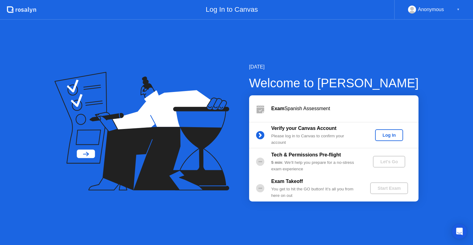
click at [385, 135] on div "Log In" at bounding box center [389, 134] width 23 height 5
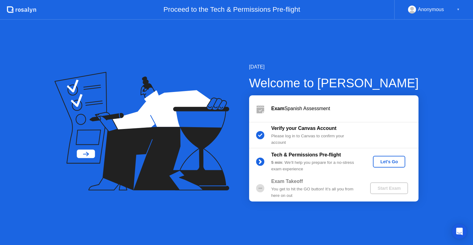
click at [382, 159] on div "Let's Go" at bounding box center [389, 161] width 27 height 5
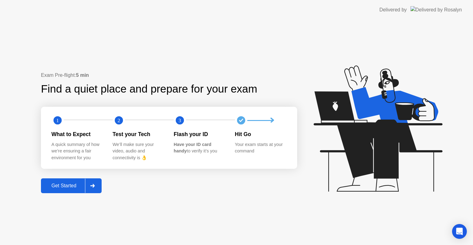
click at [71, 180] on button "Get Started" at bounding box center [71, 185] width 61 height 15
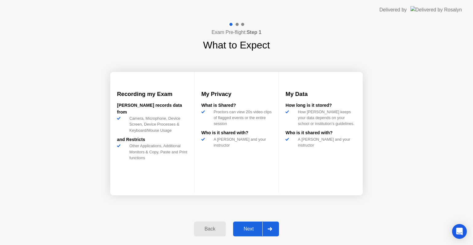
click at [251, 226] on div "Next" at bounding box center [248, 229] width 27 height 6
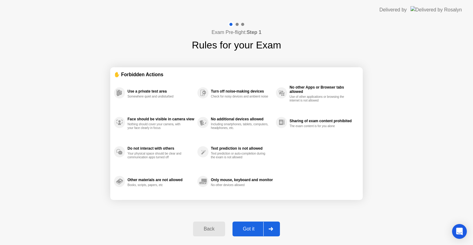
click at [251, 227] on div "Got it" at bounding box center [248, 229] width 29 height 6
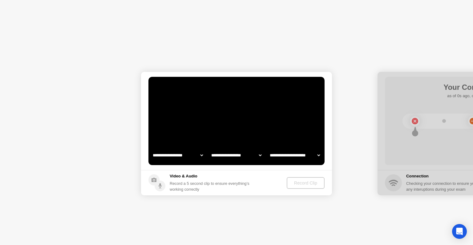
select select "**********"
select select "*******"
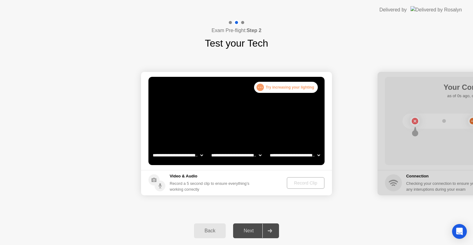
click at [251, 232] on div "Next" at bounding box center [248, 231] width 27 height 6
click at [245, 229] on div "Next" at bounding box center [248, 231] width 27 height 6
click at [309, 181] on div "Record Clip" at bounding box center [305, 182] width 33 height 5
click at [262, 87] on div ". . ." at bounding box center [260, 86] width 7 height 7
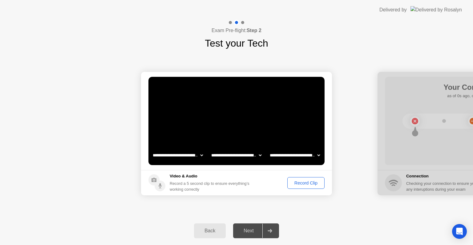
click at [307, 182] on div "Record Clip" at bounding box center [306, 182] width 33 height 5
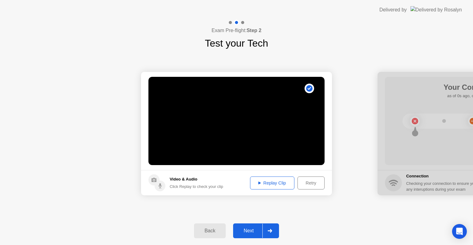
click at [246, 228] on div "Next" at bounding box center [248, 231] width 27 height 6
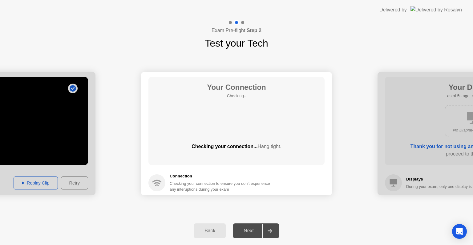
click at [248, 228] on div "Next" at bounding box center [248, 231] width 27 height 6
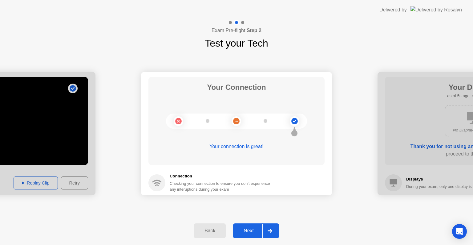
click at [251, 228] on div "Next" at bounding box center [248, 231] width 27 height 6
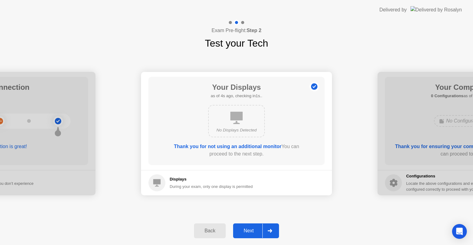
click at [251, 229] on div "Next" at bounding box center [248, 231] width 27 height 6
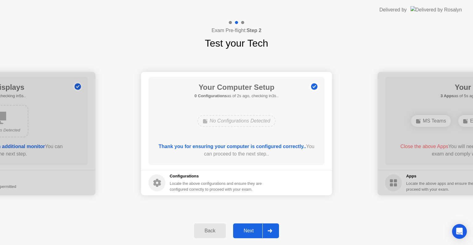
click at [214, 231] on div "Back" at bounding box center [210, 231] width 28 height 6
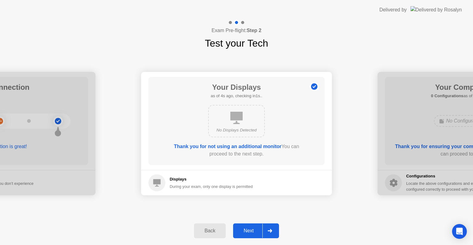
click at [250, 231] on div "Next" at bounding box center [248, 231] width 27 height 6
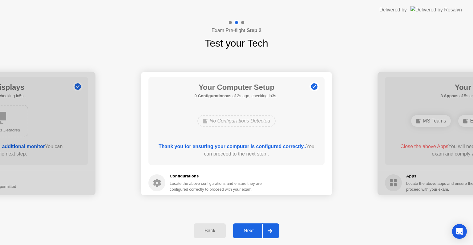
click at [250, 231] on div "Next" at bounding box center [248, 231] width 27 height 6
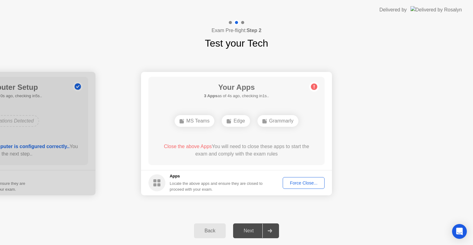
click at [250, 231] on div "Next" at bounding box center [248, 231] width 27 height 6
click at [301, 185] on div "Force Close..." at bounding box center [304, 182] width 38 height 5
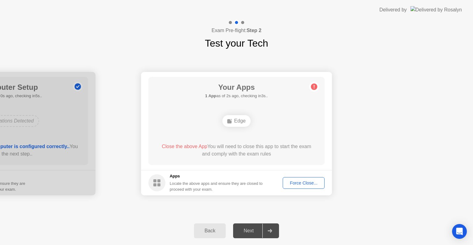
click at [297, 185] on div "Force Close..." at bounding box center [304, 182] width 38 height 5
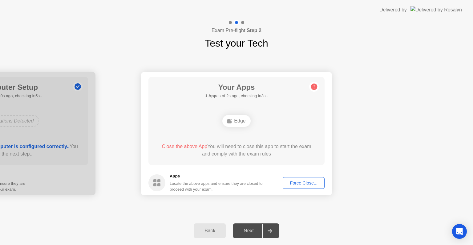
click at [232, 120] on ellipse at bounding box center [231, 120] width 2 height 2
click at [300, 182] on div "Force Close..." at bounding box center [304, 182] width 38 height 5
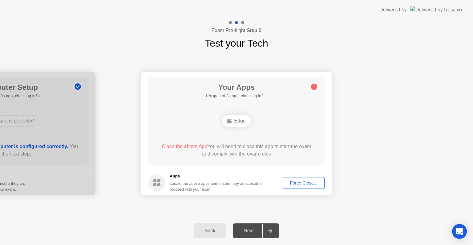
click at [240, 123] on div "Edge" at bounding box center [236, 121] width 28 height 12
click at [210, 232] on div "Back" at bounding box center [210, 231] width 28 height 6
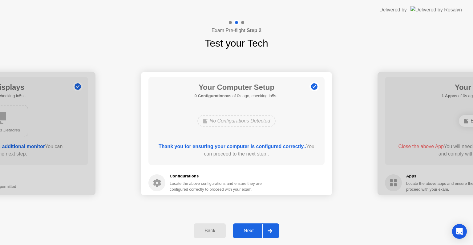
click at [250, 229] on div "Next" at bounding box center [248, 231] width 27 height 6
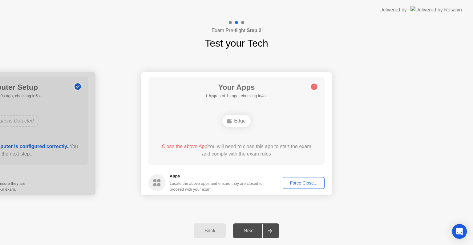
click at [299, 185] on div "Force Close..." at bounding box center [304, 182] width 38 height 5
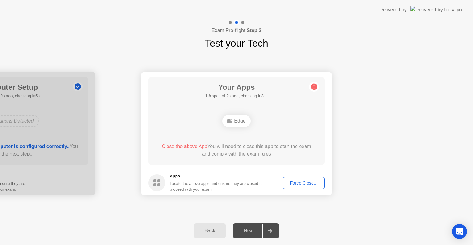
click at [250, 156] on div "Close the above App You will need to close this app to start the exam and compl…" at bounding box center [236, 150] width 159 height 15
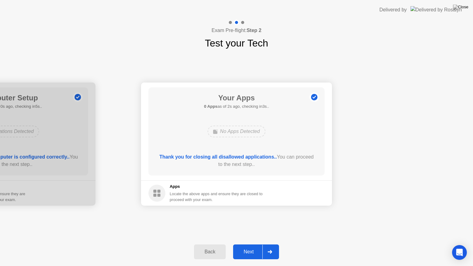
click at [253, 244] on button "Next" at bounding box center [256, 252] width 46 height 15
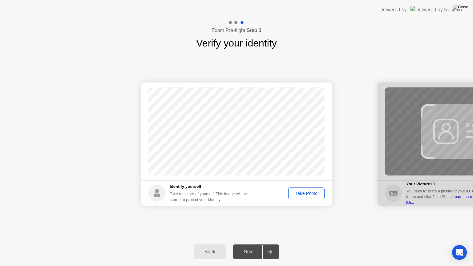
click at [302, 193] on div "Take Photo" at bounding box center [307, 193] width 32 height 5
click at [250, 244] on button "Next" at bounding box center [256, 252] width 46 height 15
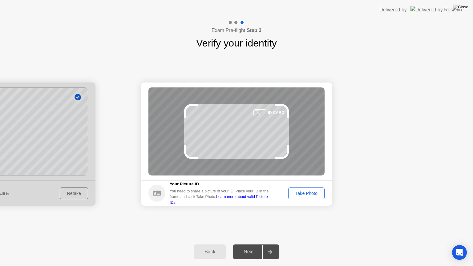
click at [313, 192] on div "Take Photo" at bounding box center [307, 193] width 32 height 5
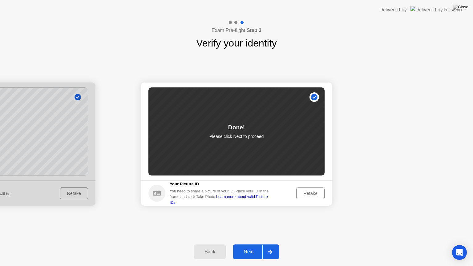
click at [254, 244] on div "Next" at bounding box center [248, 252] width 27 height 6
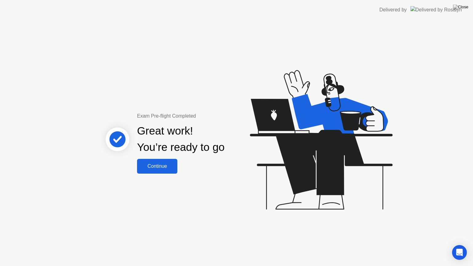
click at [169, 164] on div "Continue" at bounding box center [157, 167] width 37 height 6
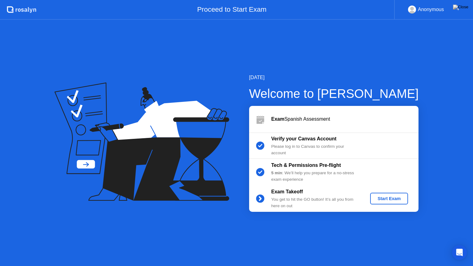
click at [394, 197] on div "Start Exam" at bounding box center [389, 198] width 33 height 5
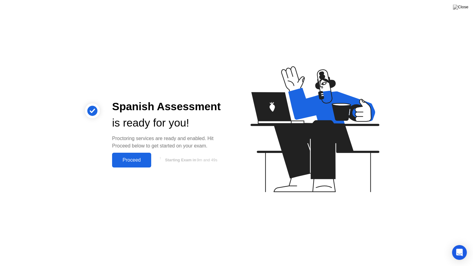
click at [128, 161] on div "Proceed" at bounding box center [131, 160] width 35 height 6
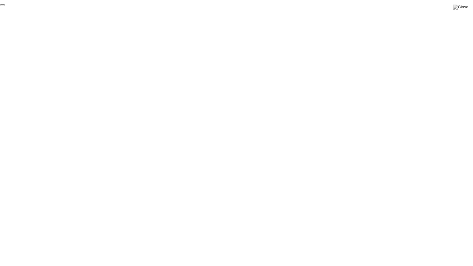
click div "End Proctoring Session"
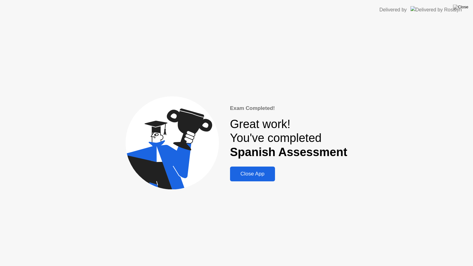
click at [263, 165] on div "Exam Completed! Great work! You've completed Spanish Assessment Close App" at bounding box center [288, 142] width 117 height 77
click at [263, 175] on div "Close App" at bounding box center [252, 174] width 41 height 6
